Goal: Information Seeking & Learning: Learn about a topic

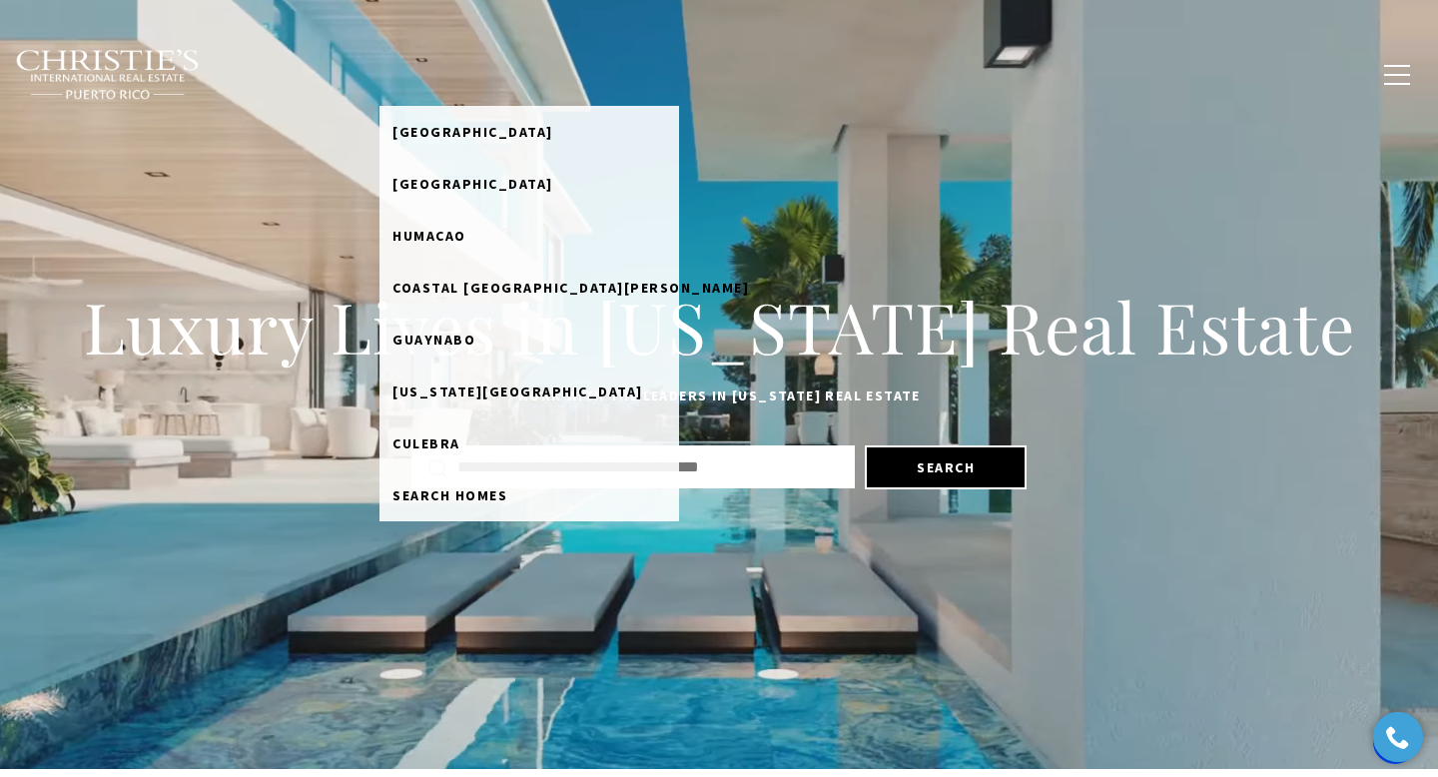
click at [504, 73] on link "Home Search" at bounding box center [443, 74] width 129 height 38
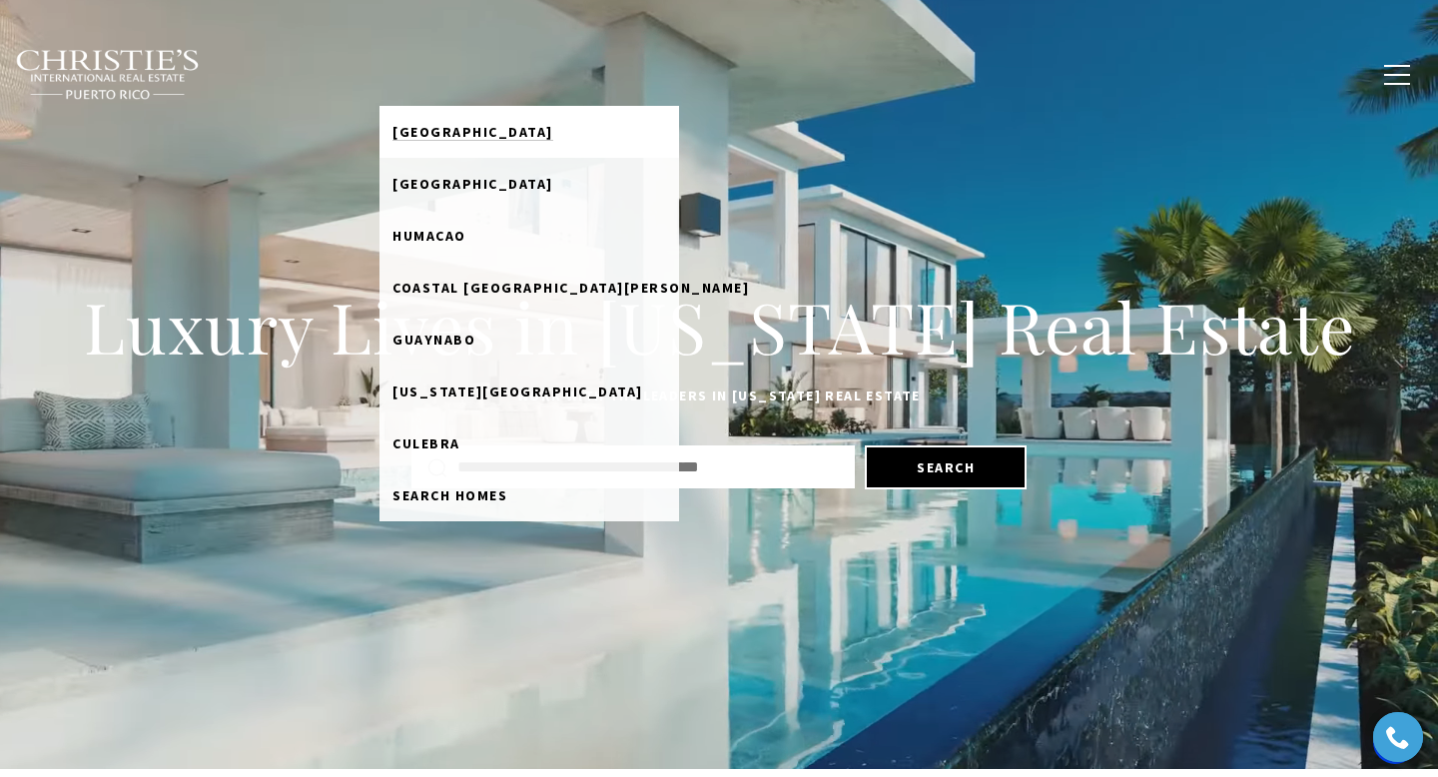
click at [485, 129] on span "[GEOGRAPHIC_DATA]" at bounding box center [472, 132] width 161 height 18
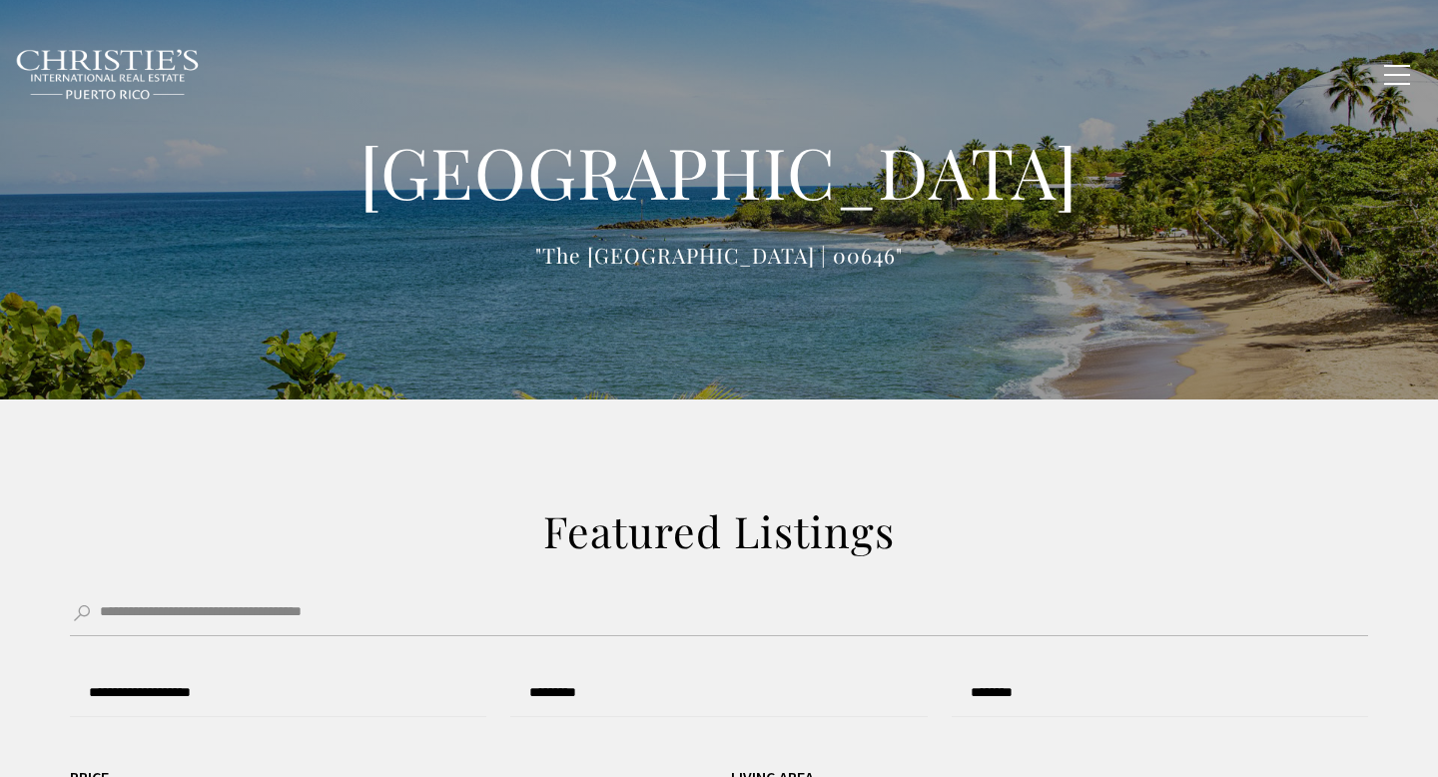
type input "**********"
type input "*********"
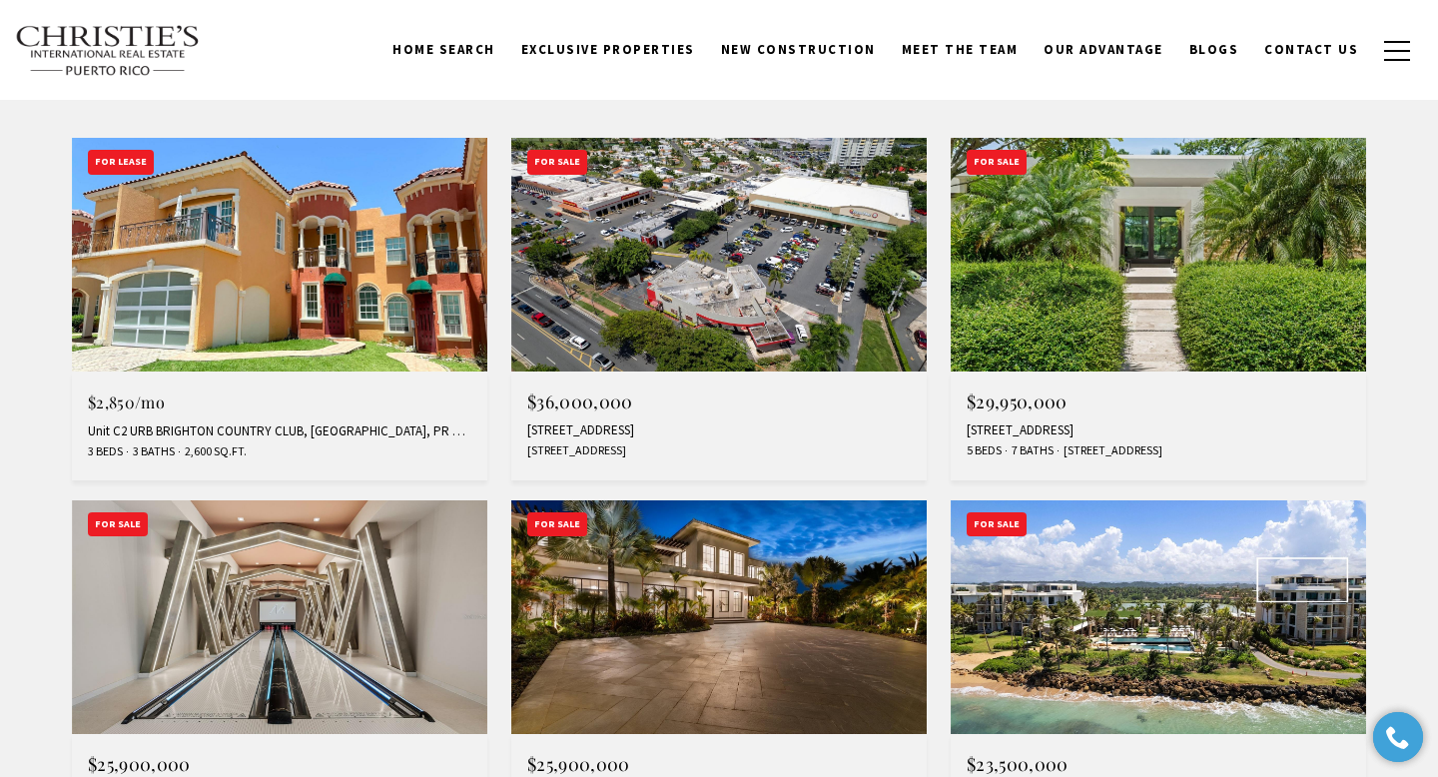
scroll to position [757, 0]
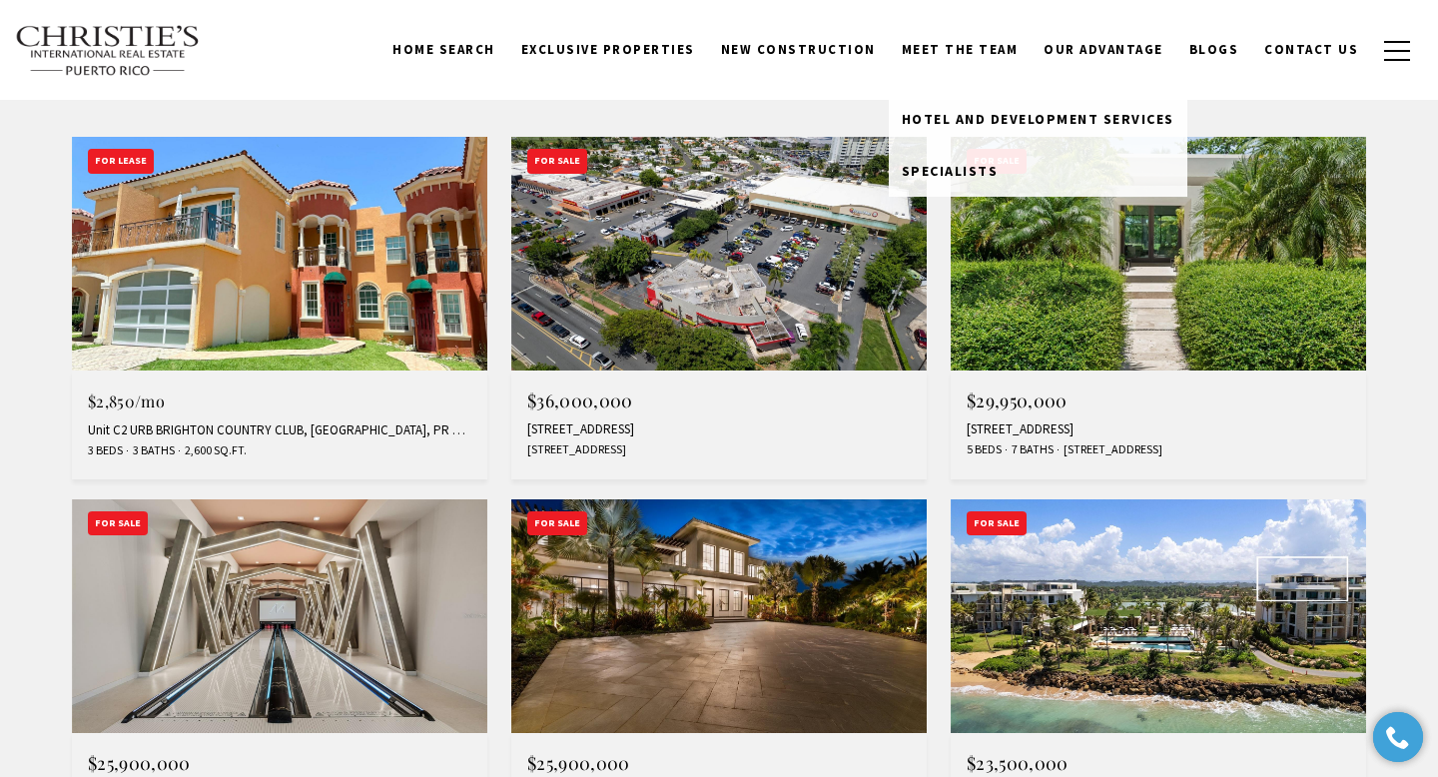
click at [975, 52] on link "Meet the Team" at bounding box center [960, 50] width 143 height 38
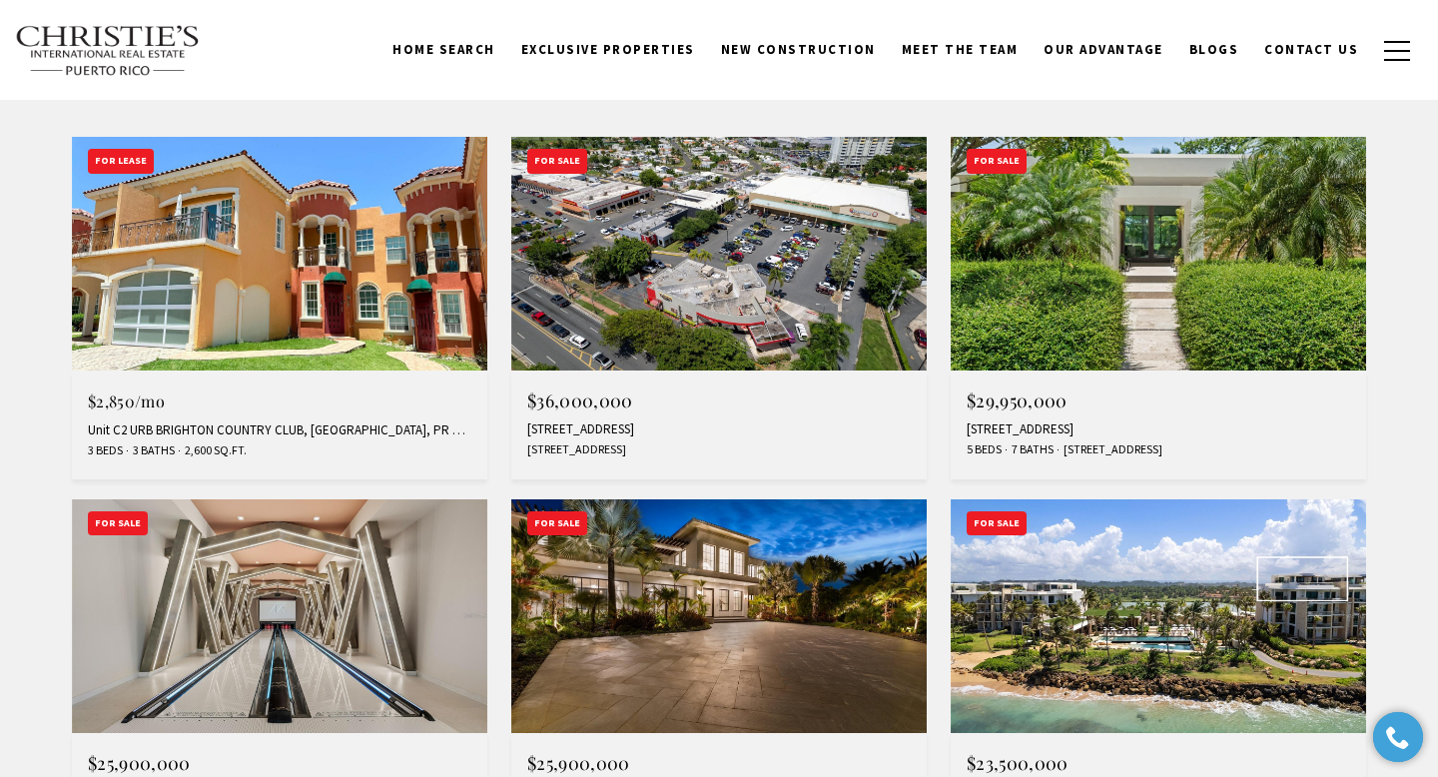
click at [975, 52] on link "Meet the Team" at bounding box center [960, 50] width 143 height 38
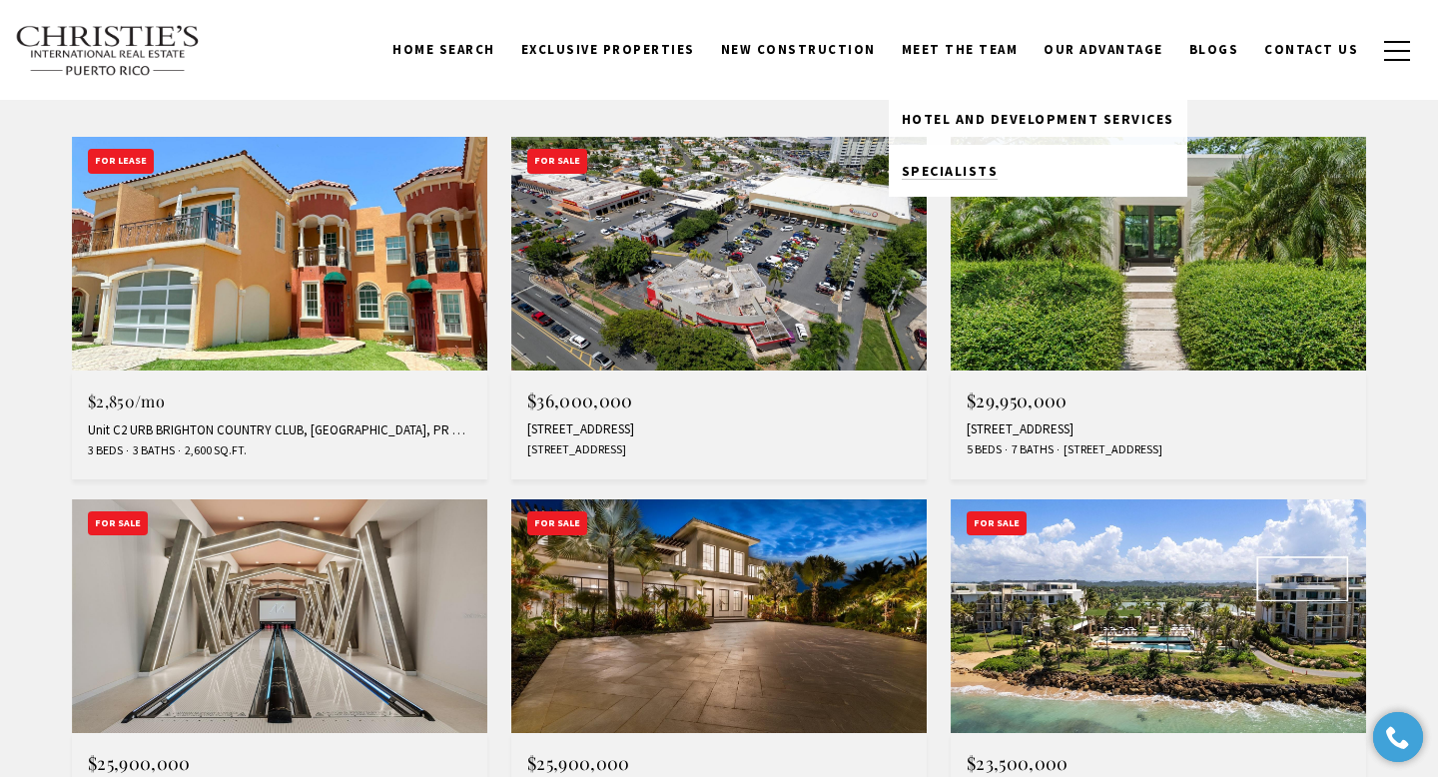
click at [959, 177] on span "Specialists" at bounding box center [950, 171] width 97 height 18
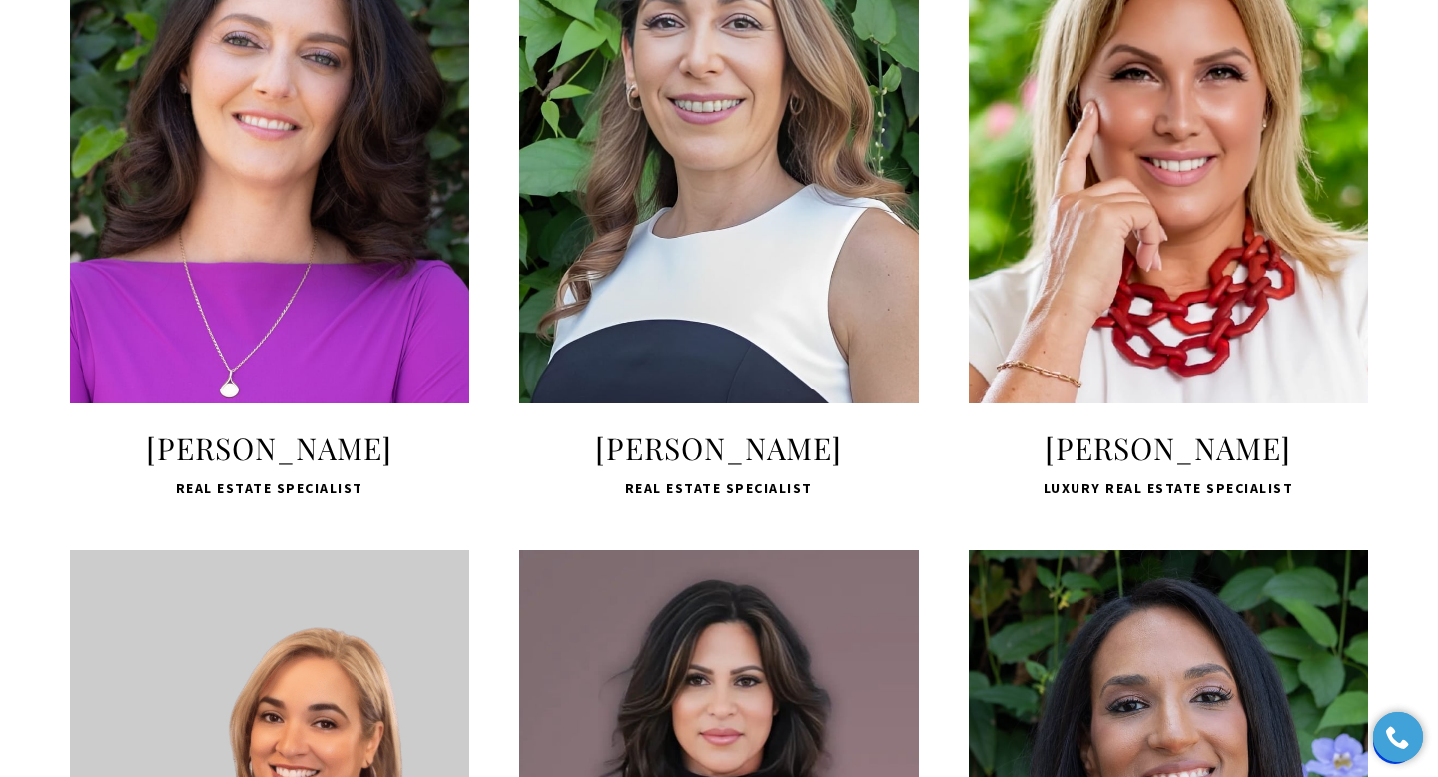
click at [265, 334] on span "LEARN MORE" at bounding box center [270, 305] width 266 height 58
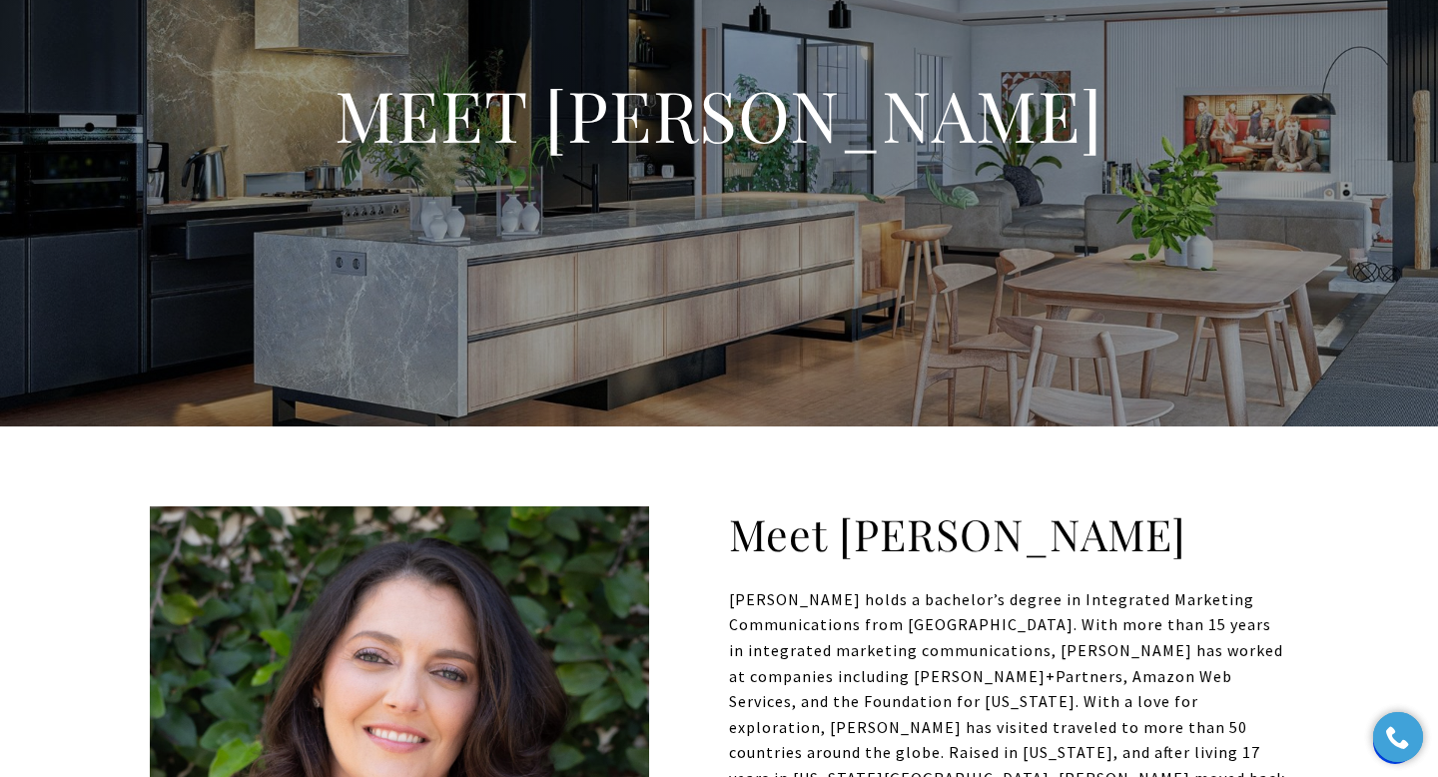
scroll to position [485, 0]
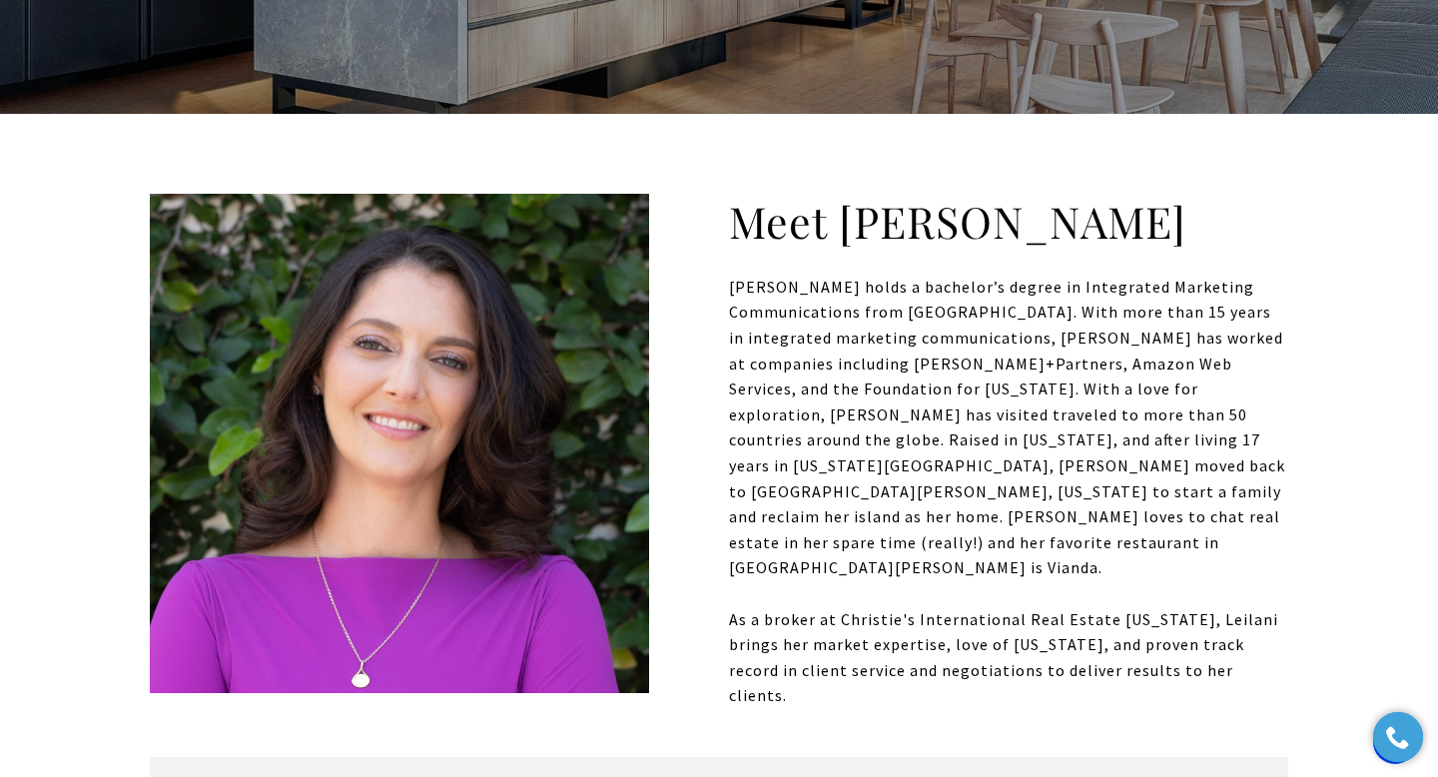
click at [823, 328] on div "[PERSON_NAME] holds a bachelor’s degree in Integrated Marketing Communications …" at bounding box center [719, 441] width 1138 height 333
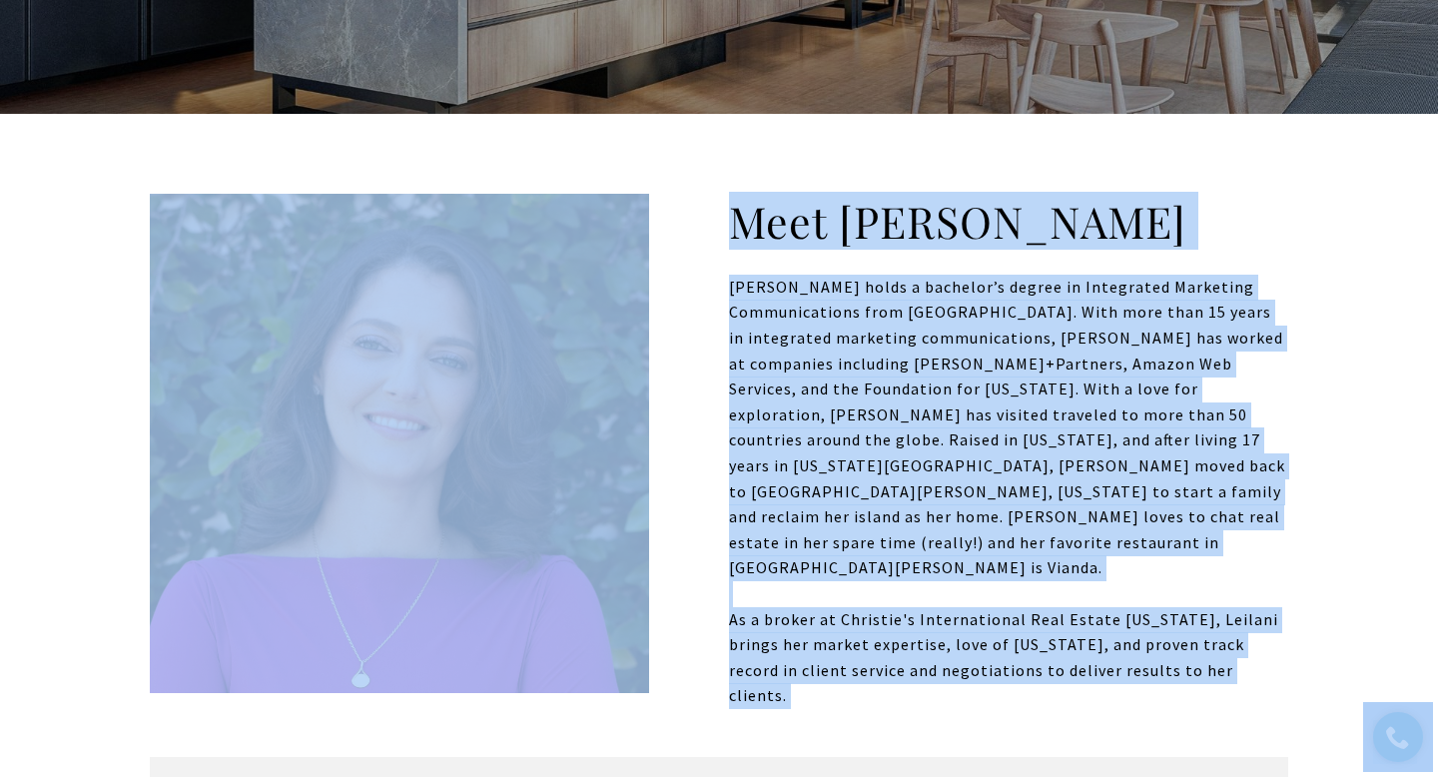
click at [908, 352] on div "[PERSON_NAME] holds a bachelor’s degree in Integrated Marketing Communications …" at bounding box center [719, 441] width 1138 height 333
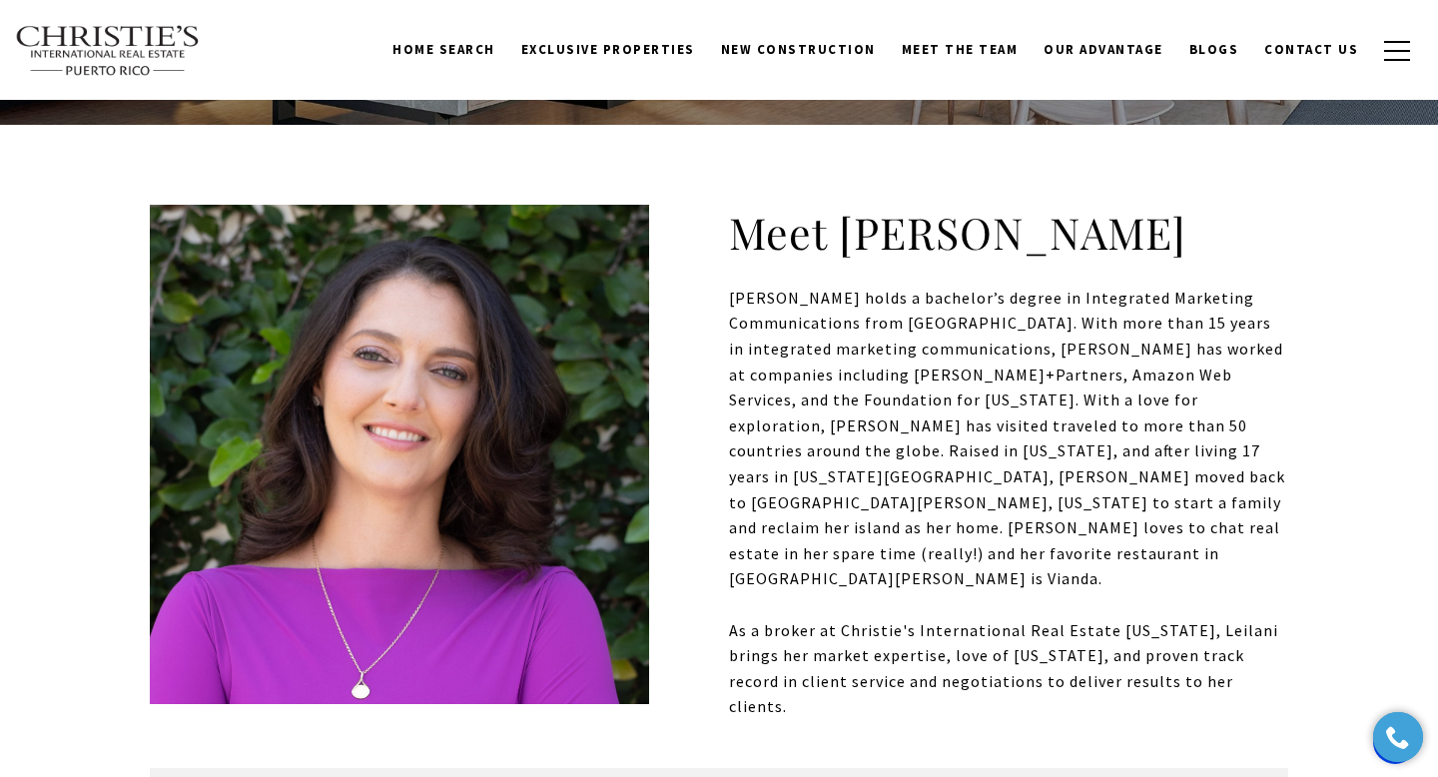
scroll to position [460, 0]
